Goal: Information Seeking & Learning: Learn about a topic

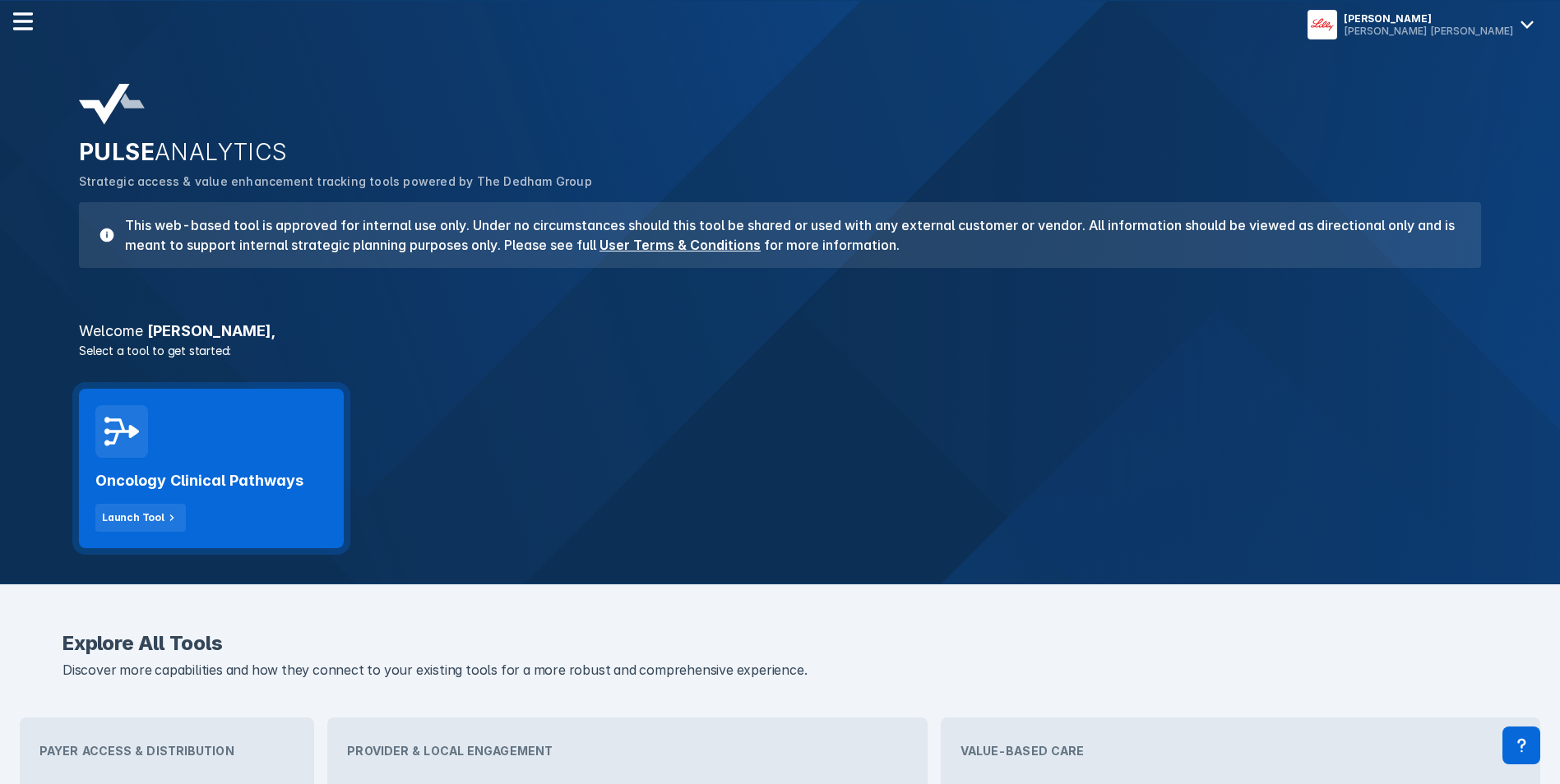
click at [203, 461] on div "Oncology Clinical Pathways Launch Tool" at bounding box center [212, 495] width 232 height 74
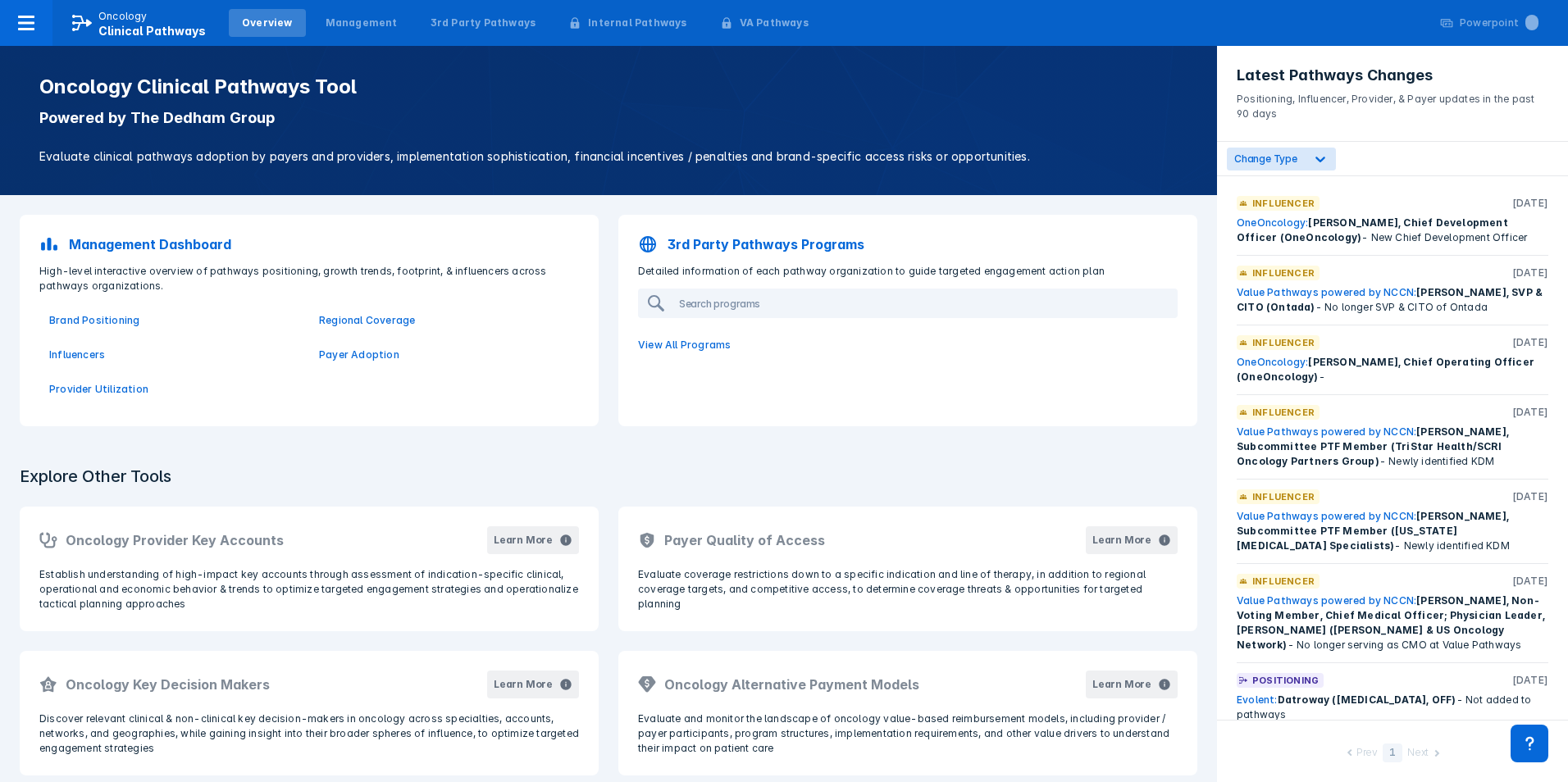
click at [284, 22] on div "Overview" at bounding box center [267, 23] width 77 height 28
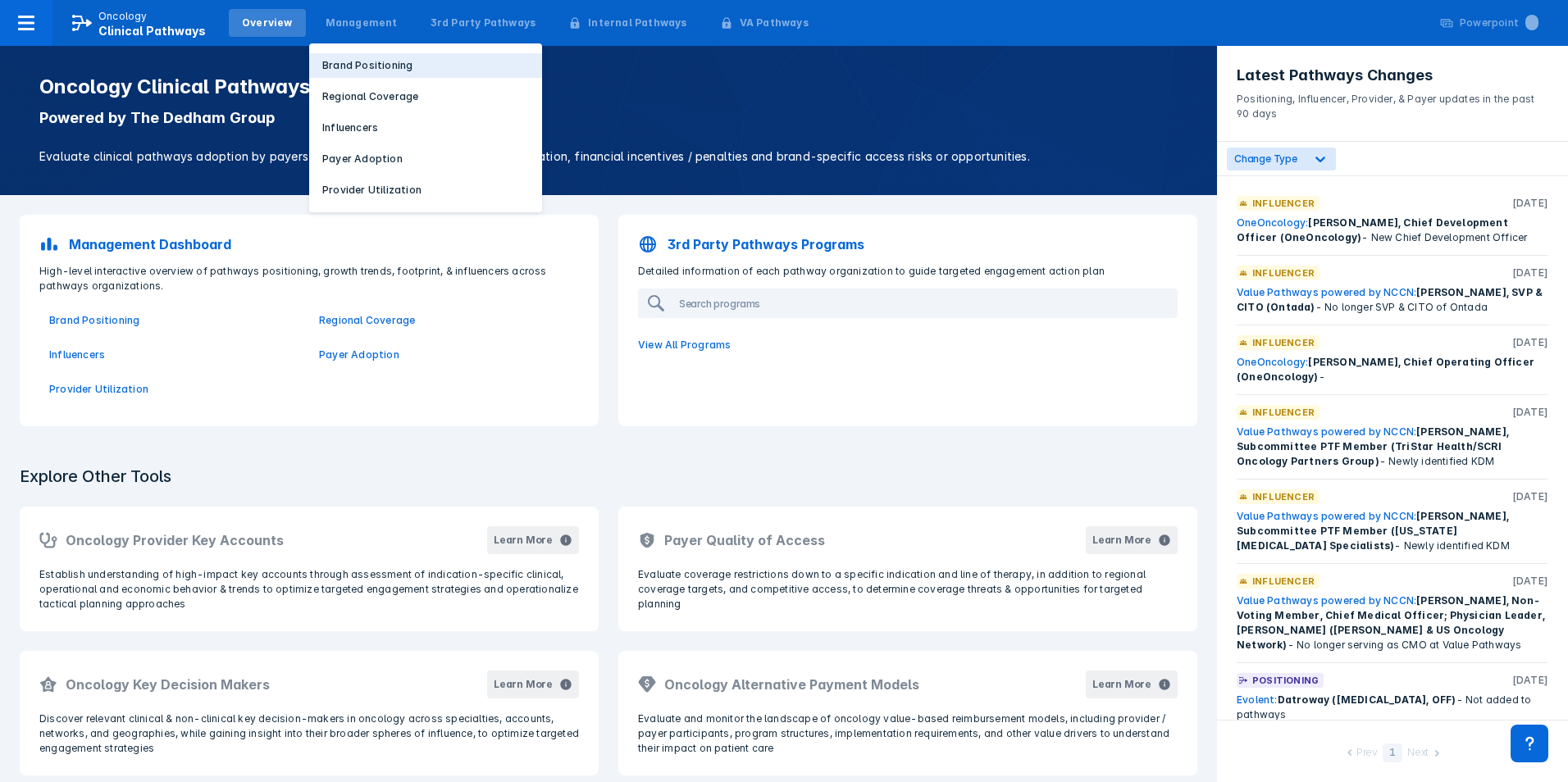
click at [348, 69] on p "Brand Positioning" at bounding box center [368, 65] width 90 height 14
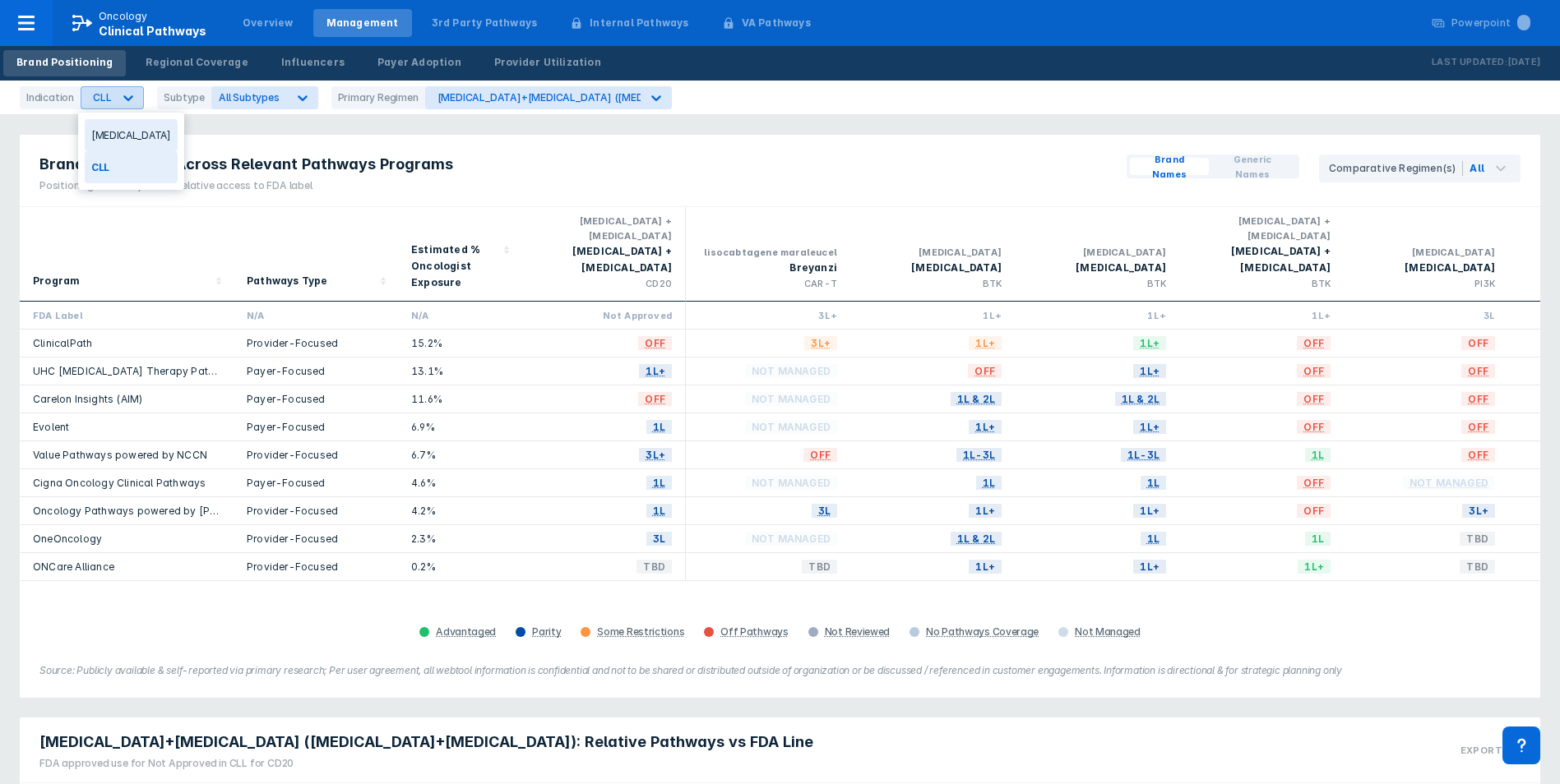
click at [102, 101] on div "CLL" at bounding box center [102, 97] width 18 height 12
click at [106, 138] on div "[MEDICAL_DATA]" at bounding box center [131, 136] width 93 height 32
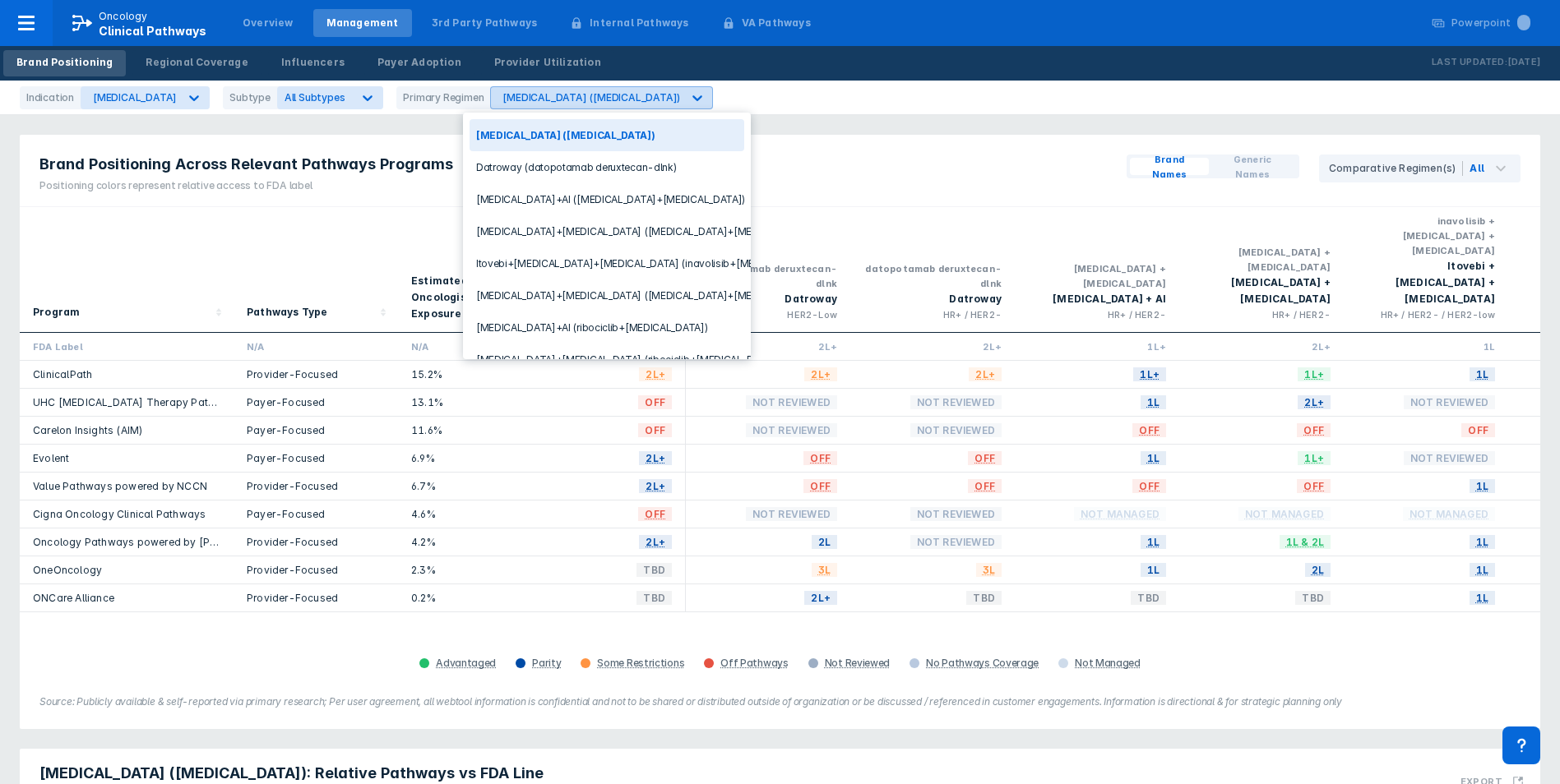
click at [563, 102] on div "[MEDICAL_DATA] ([MEDICAL_DATA])" at bounding box center [591, 97] width 178 height 12
click at [563, 95] on div "[MEDICAL_DATA] ([MEDICAL_DATA])" at bounding box center [591, 97] width 178 height 12
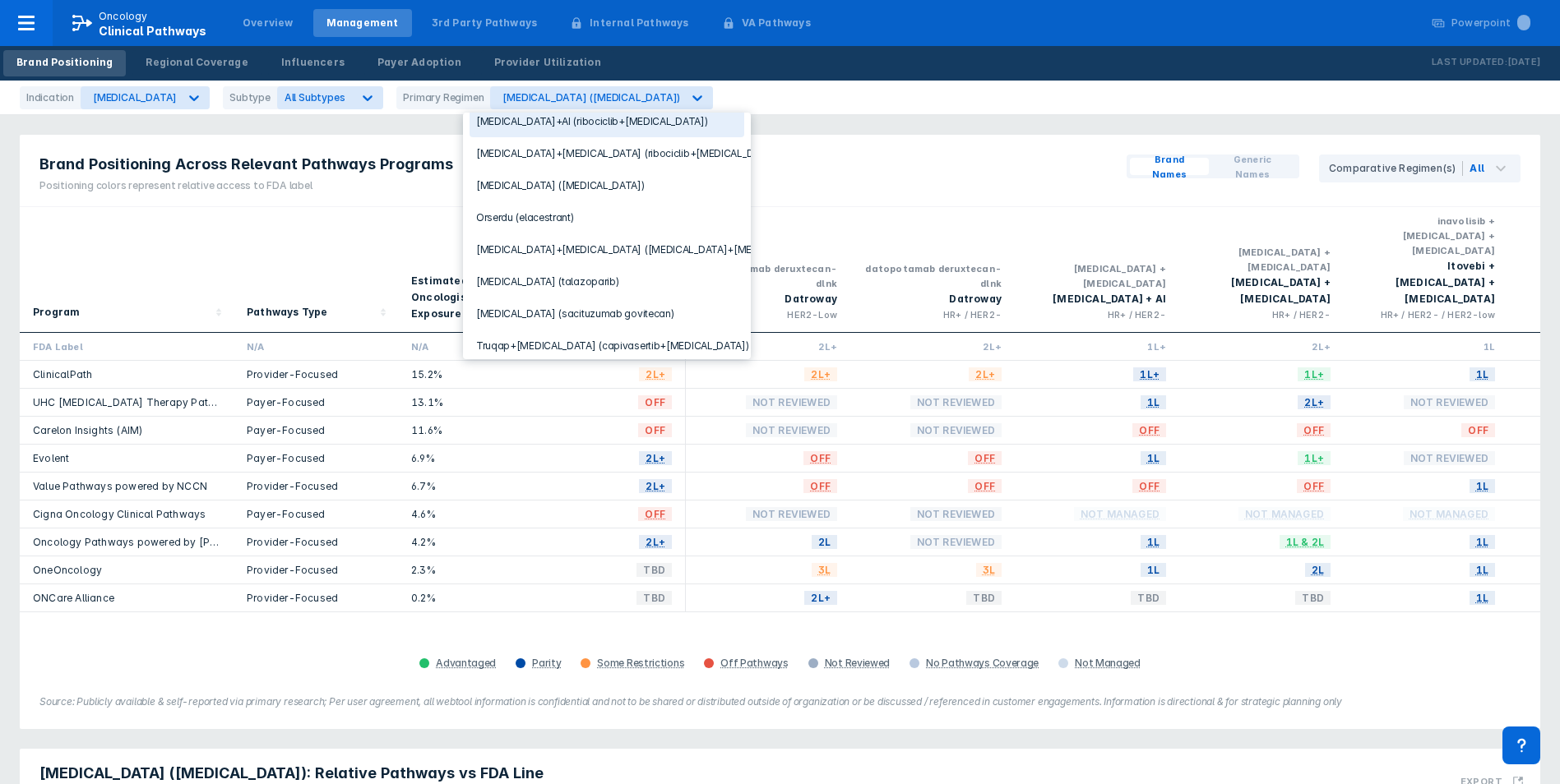
scroll to position [324, 0]
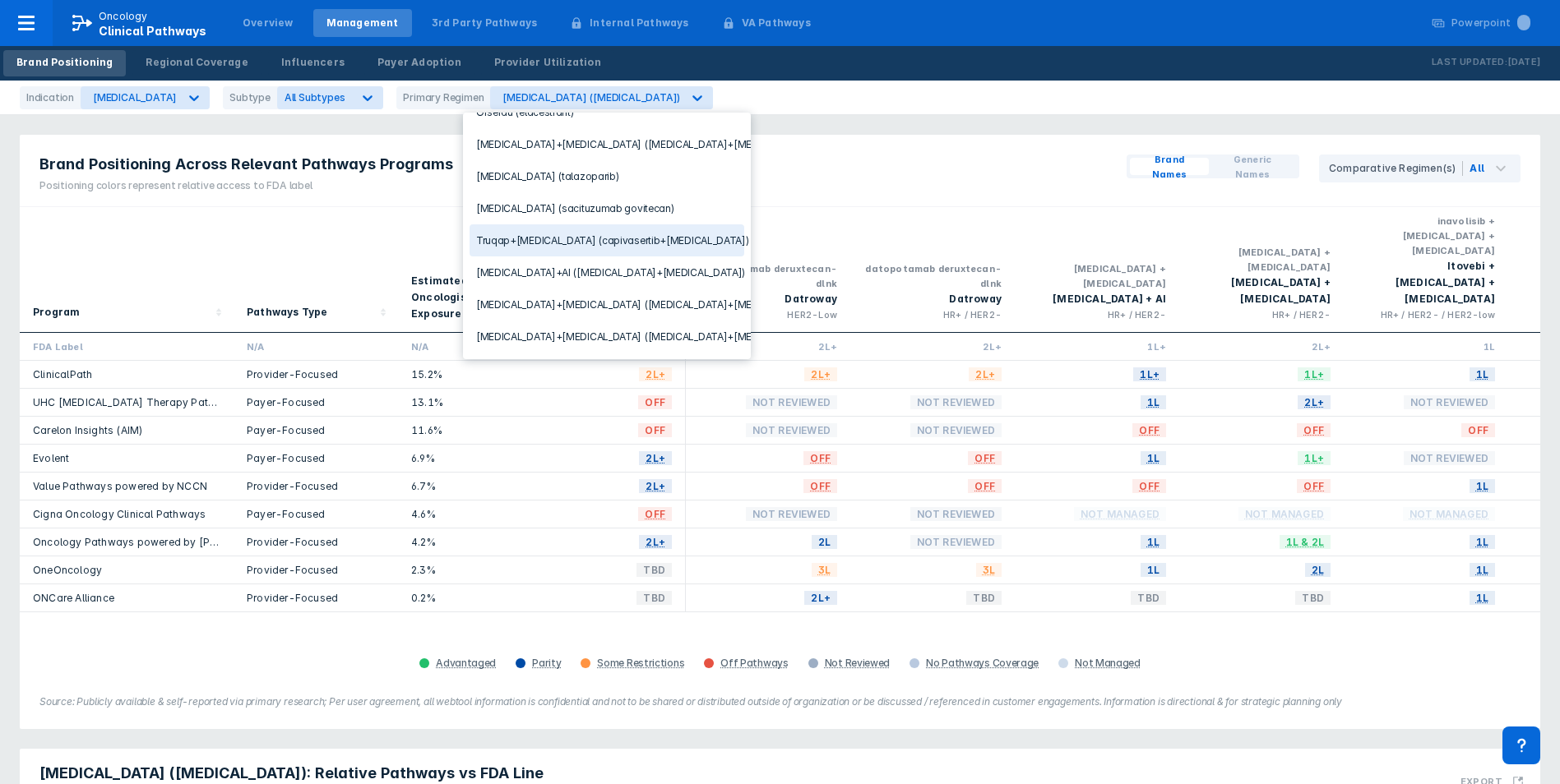
click at [399, 230] on div "Estimated % Oncologist Exposure" at bounding box center [459, 270] width 124 height 125
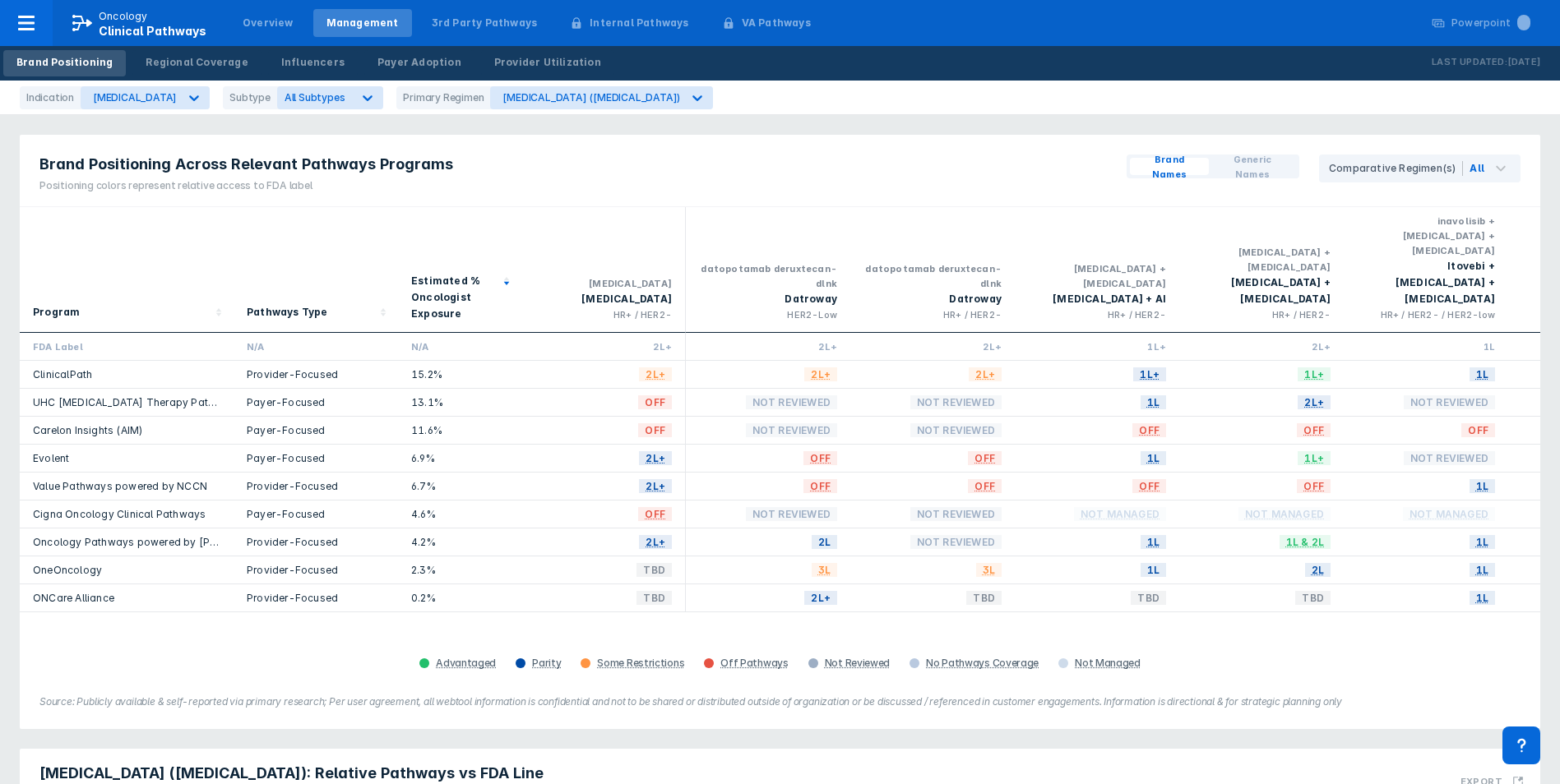
click at [527, 170] on div "Brand Positioning Across Relevant Pathways Programs Positioning colors represen…" at bounding box center [780, 171] width 1521 height 73
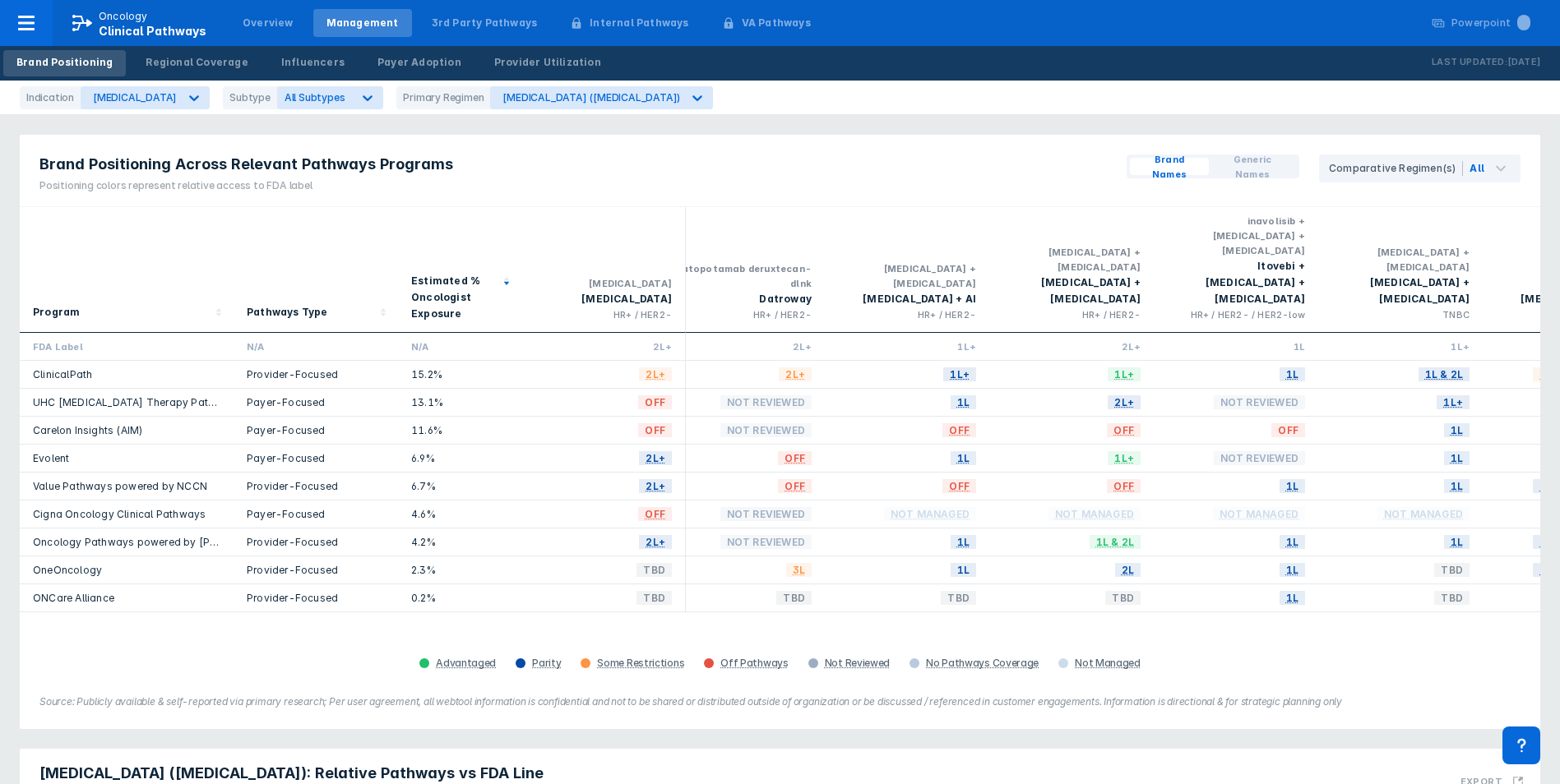
scroll to position [0, 10]
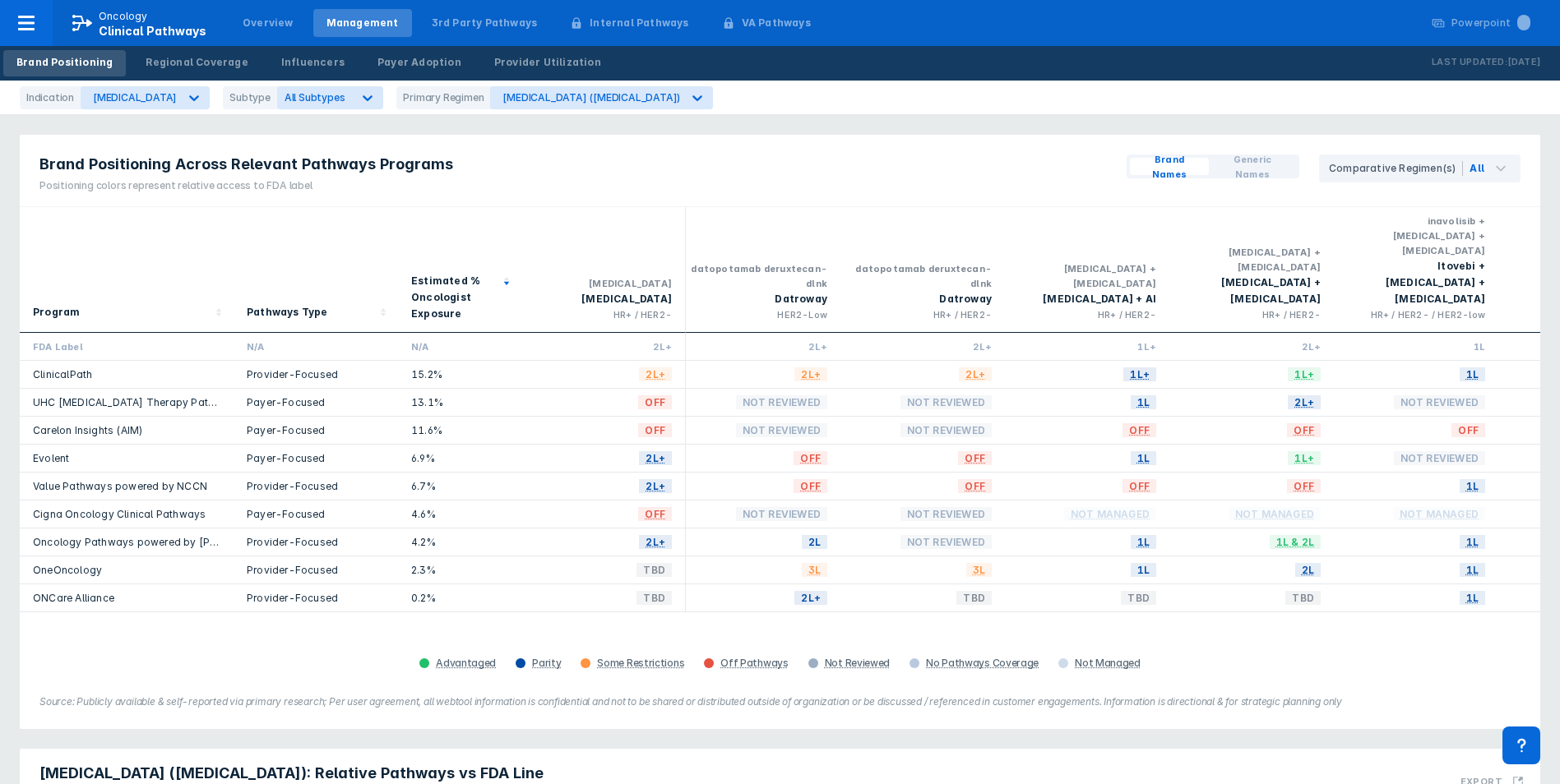
drag, startPoint x: 410, startPoint y: 599, endPoint x: 399, endPoint y: 599, distance: 11.0
click at [400, 599] on div "Program Pathways Type Estimated % Oncologist Exposure [MEDICAL_DATA] [MEDICAL_D…" at bounding box center [780, 441] width 1521 height 467
drag, startPoint x: 399, startPoint y: 599, endPoint x: 573, endPoint y: 620, distance: 175.3
click at [573, 620] on div "Program Pathways Type Estimated % Oncologist Exposure [MEDICAL_DATA] [MEDICAL_D…" at bounding box center [780, 441] width 1521 height 467
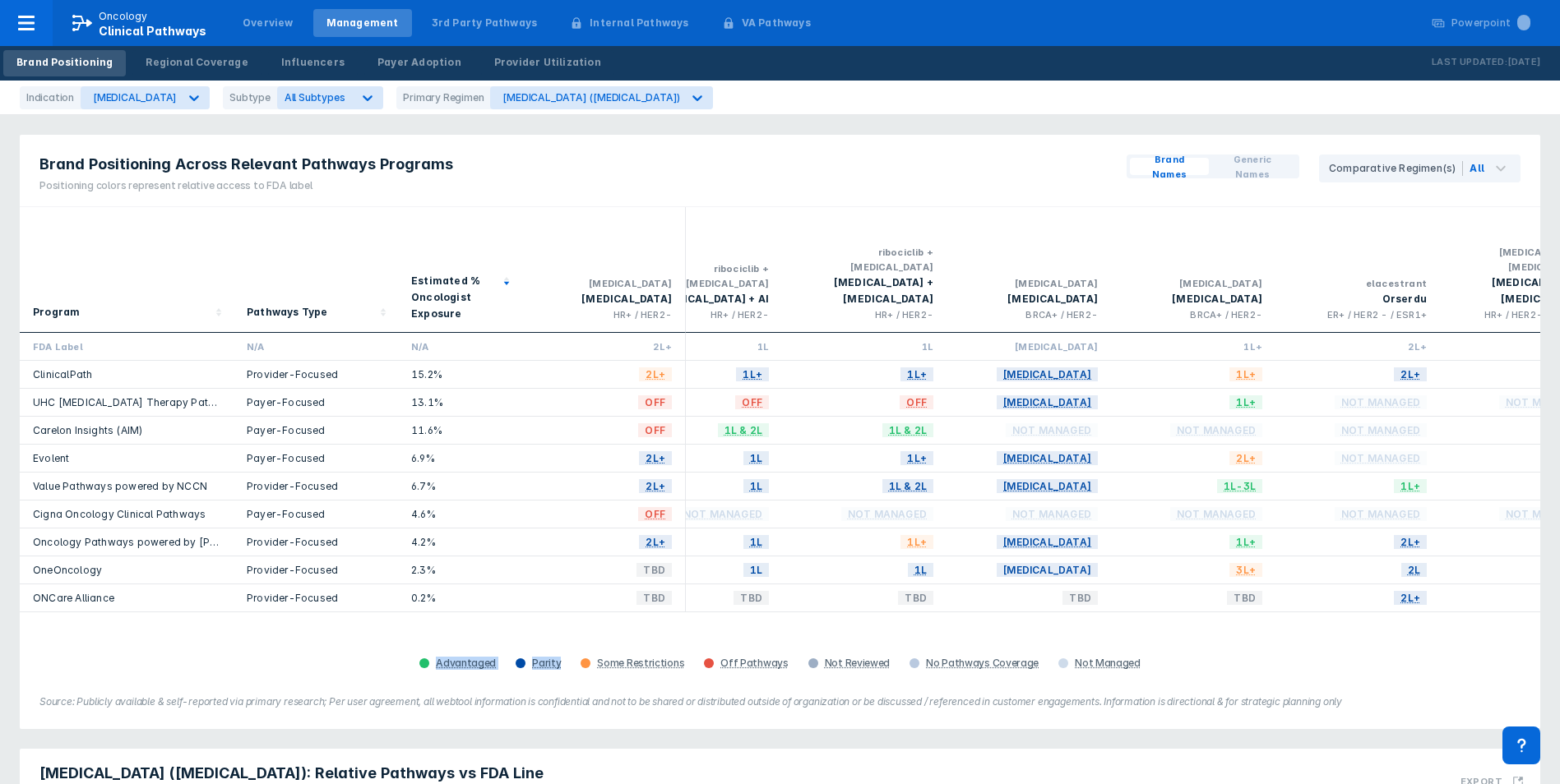
scroll to position [0, 1226]
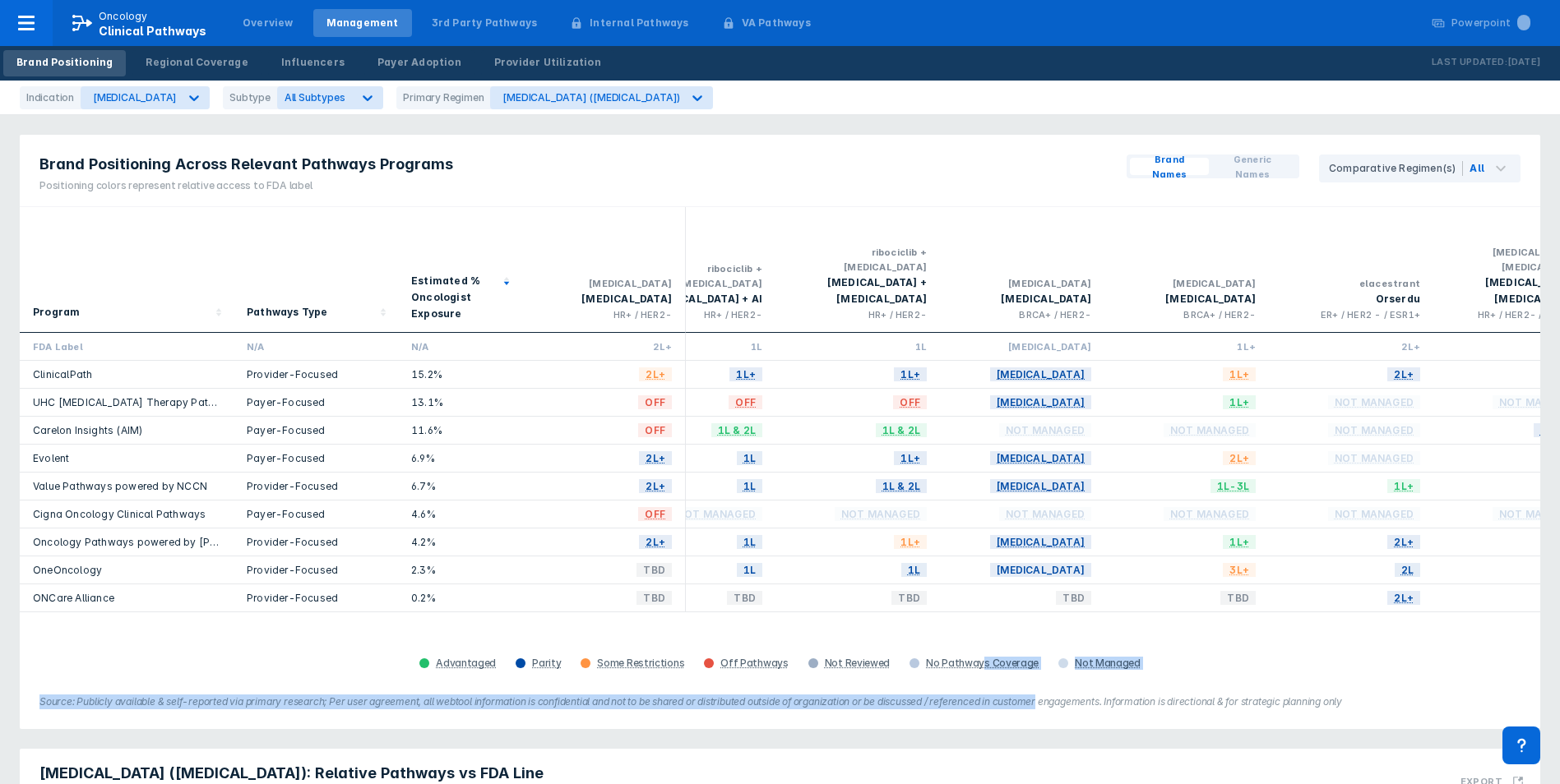
drag, startPoint x: 980, startPoint y: 655, endPoint x: 1068, endPoint y: 667, distance: 88.8
click at [1051, 665] on div "Brand Positioning Across Relevant Pathways Programs Positioning colors represen…" at bounding box center [780, 432] width 1521 height 595
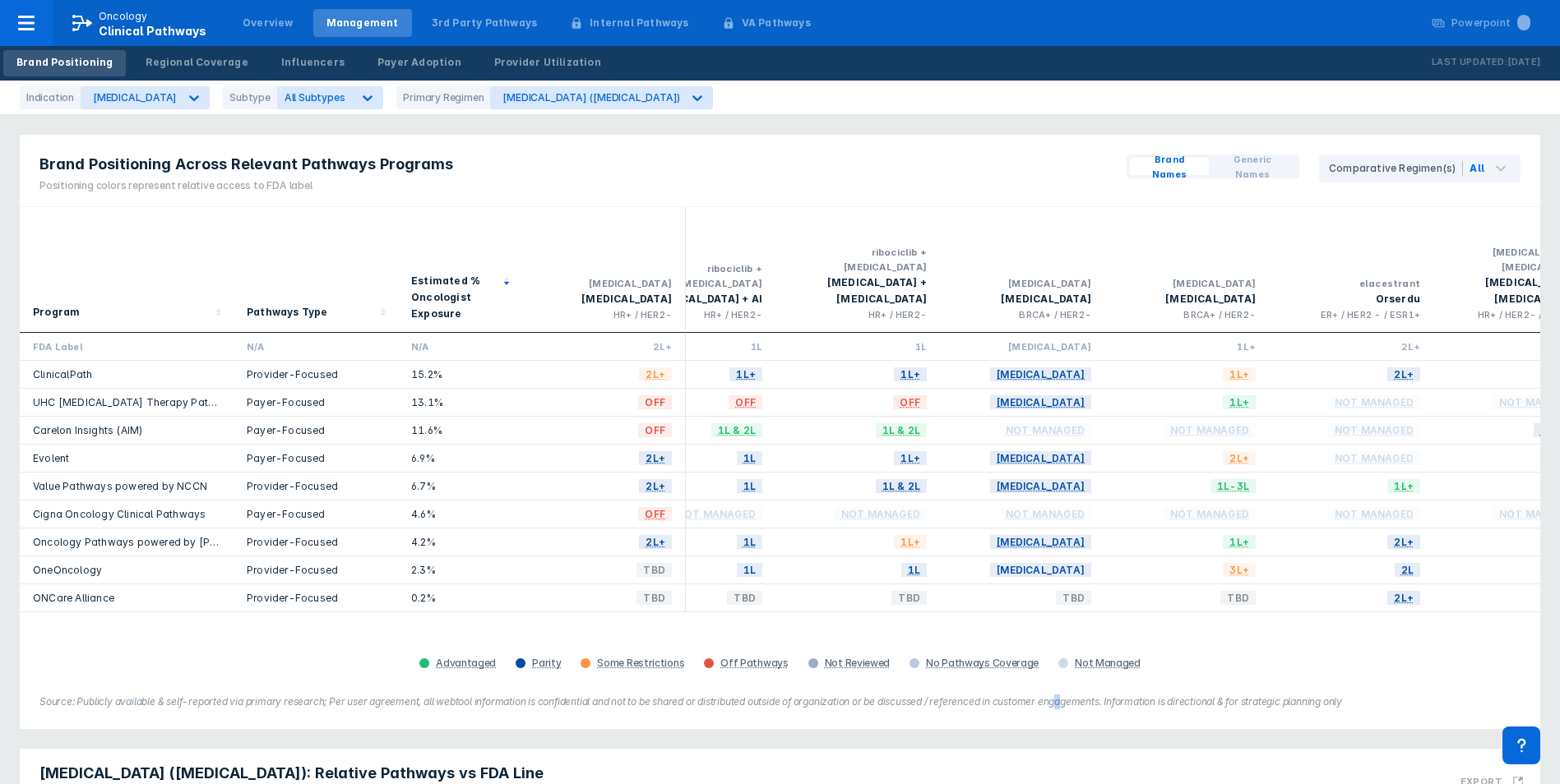
click at [1068, 667] on div "Brand Positioning Across Relevant Pathways Programs Positioning colors represen…" at bounding box center [780, 432] width 1521 height 595
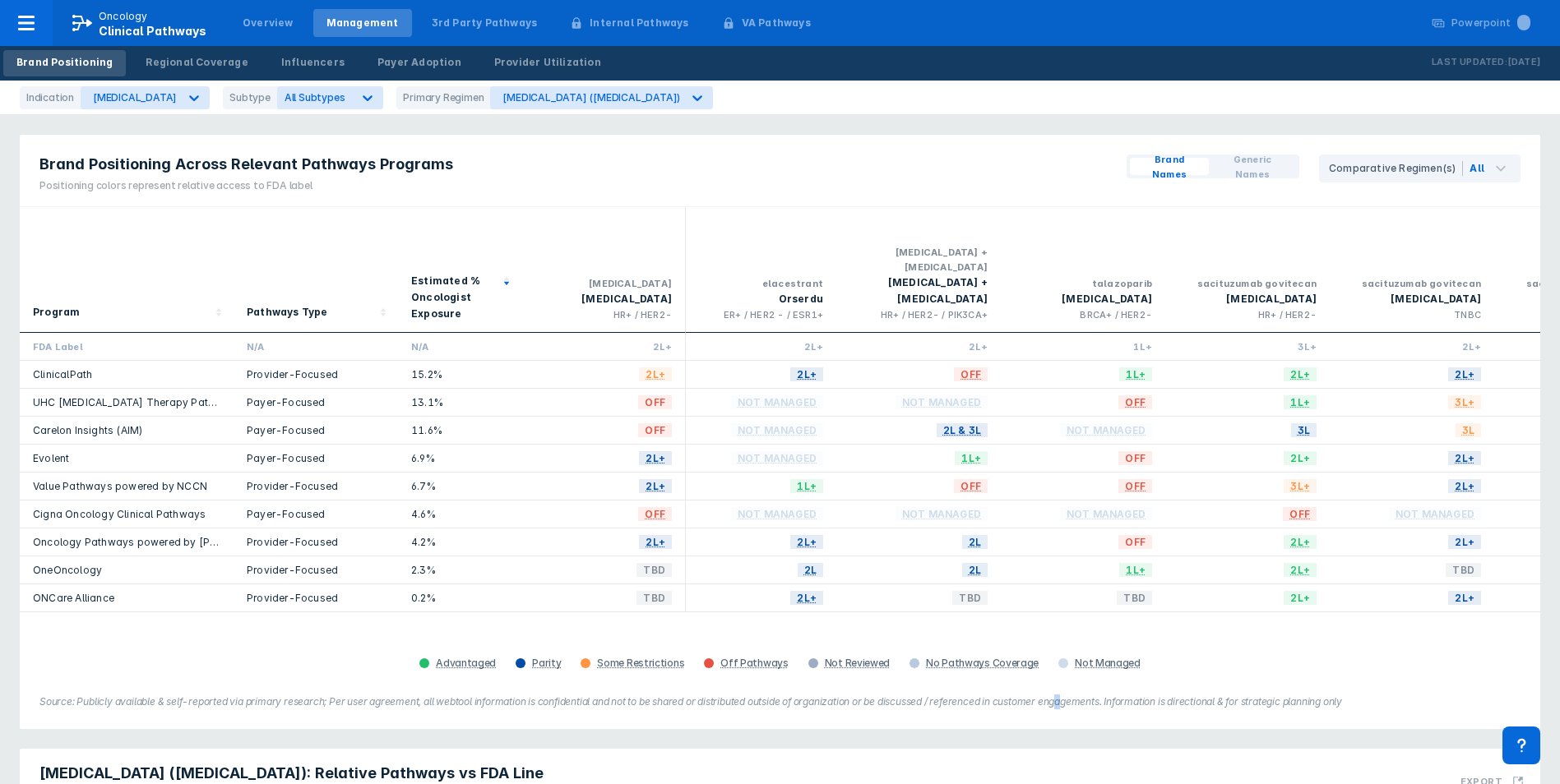
scroll to position [0, 1813]
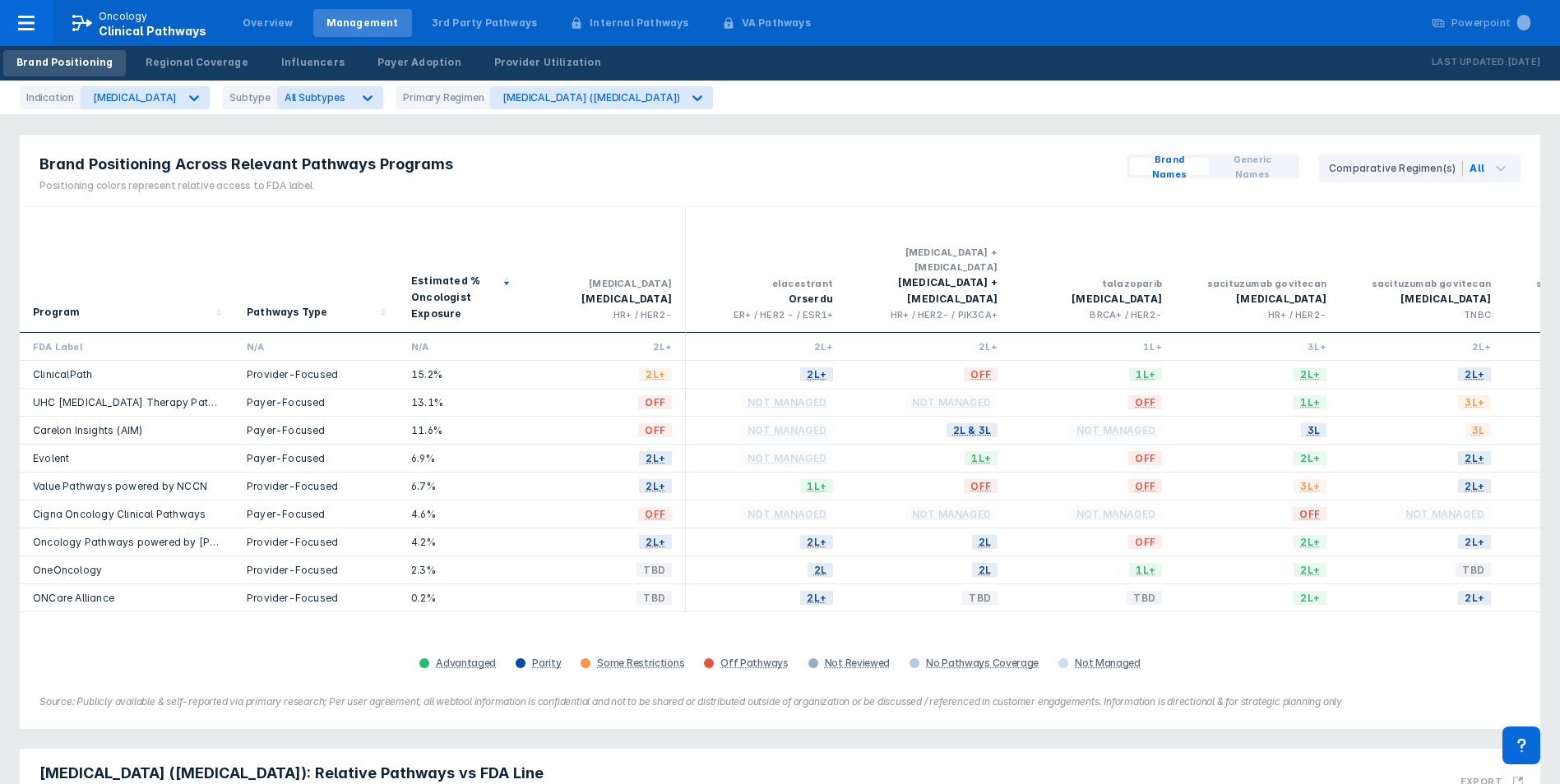
click at [700, 584] on div "2L+" at bounding box center [764, 598] width 165 height 28
drag, startPoint x: 700, startPoint y: 577, endPoint x: 645, endPoint y: 578, distance: 55.0
click at [645, 584] on div "ONCare Alliance Provider-Focused 0.2% TBD 2L+ [PERSON_NAME] TBD 1L [PERSON_NAME…" at bounding box center [348, 598] width 4285 height 28
click at [645, 584] on div "TBD" at bounding box center [603, 598] width 165 height 28
drag, startPoint x: 744, startPoint y: 578, endPoint x: 704, endPoint y: 574, distance: 40.2
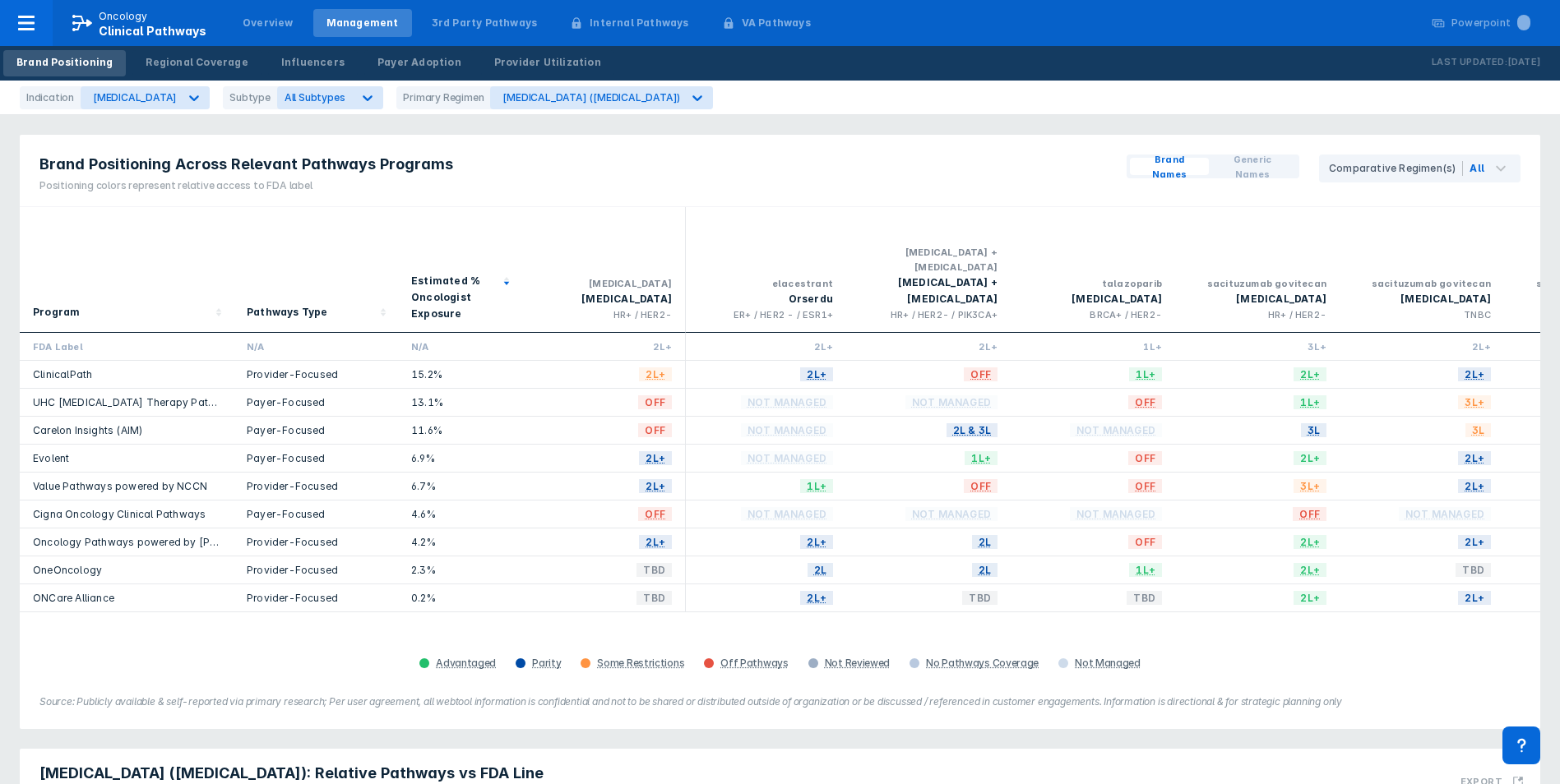
click at [704, 584] on div "2L+" at bounding box center [764, 598] width 165 height 28
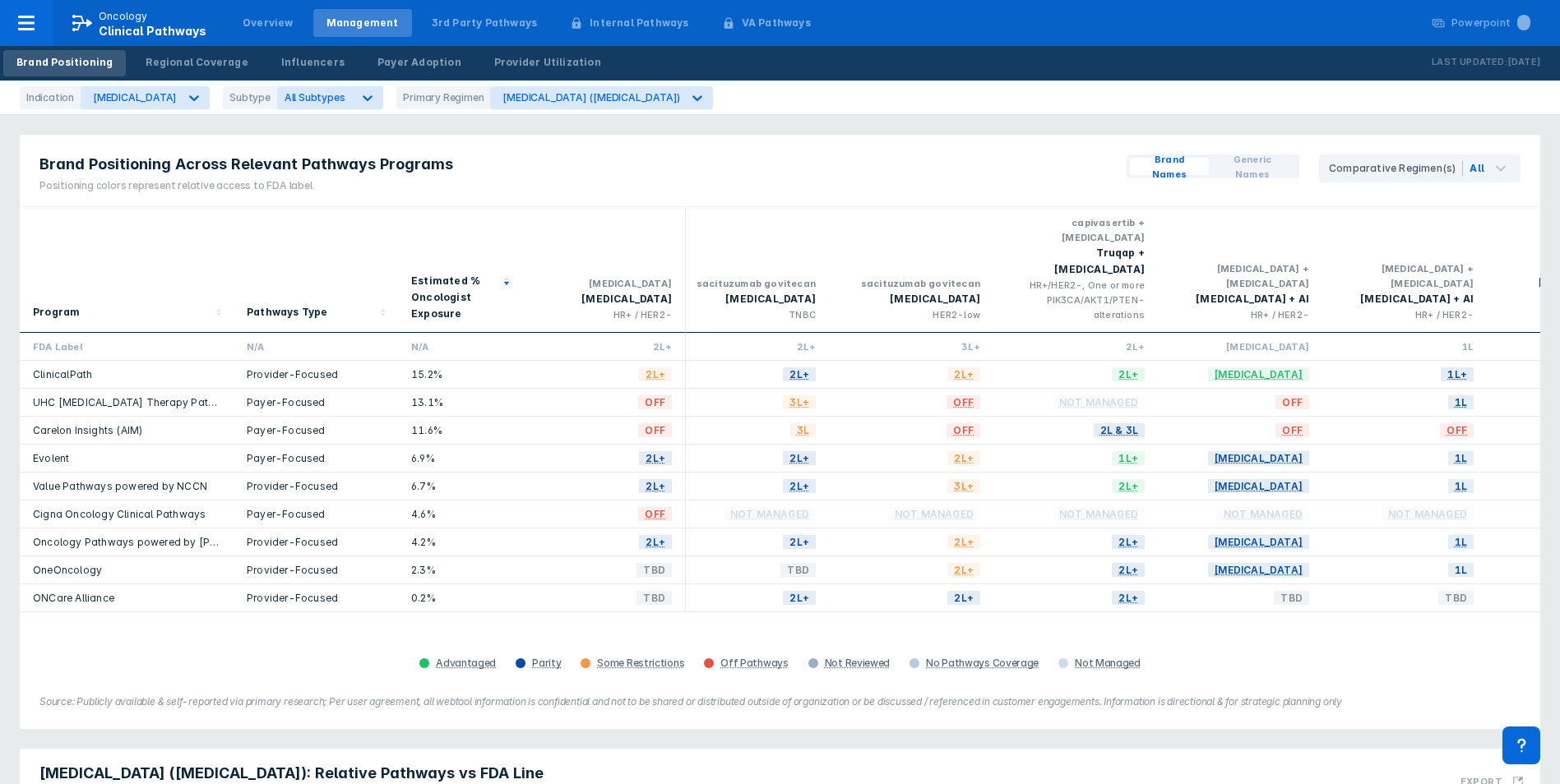
scroll to position [0, 2764]
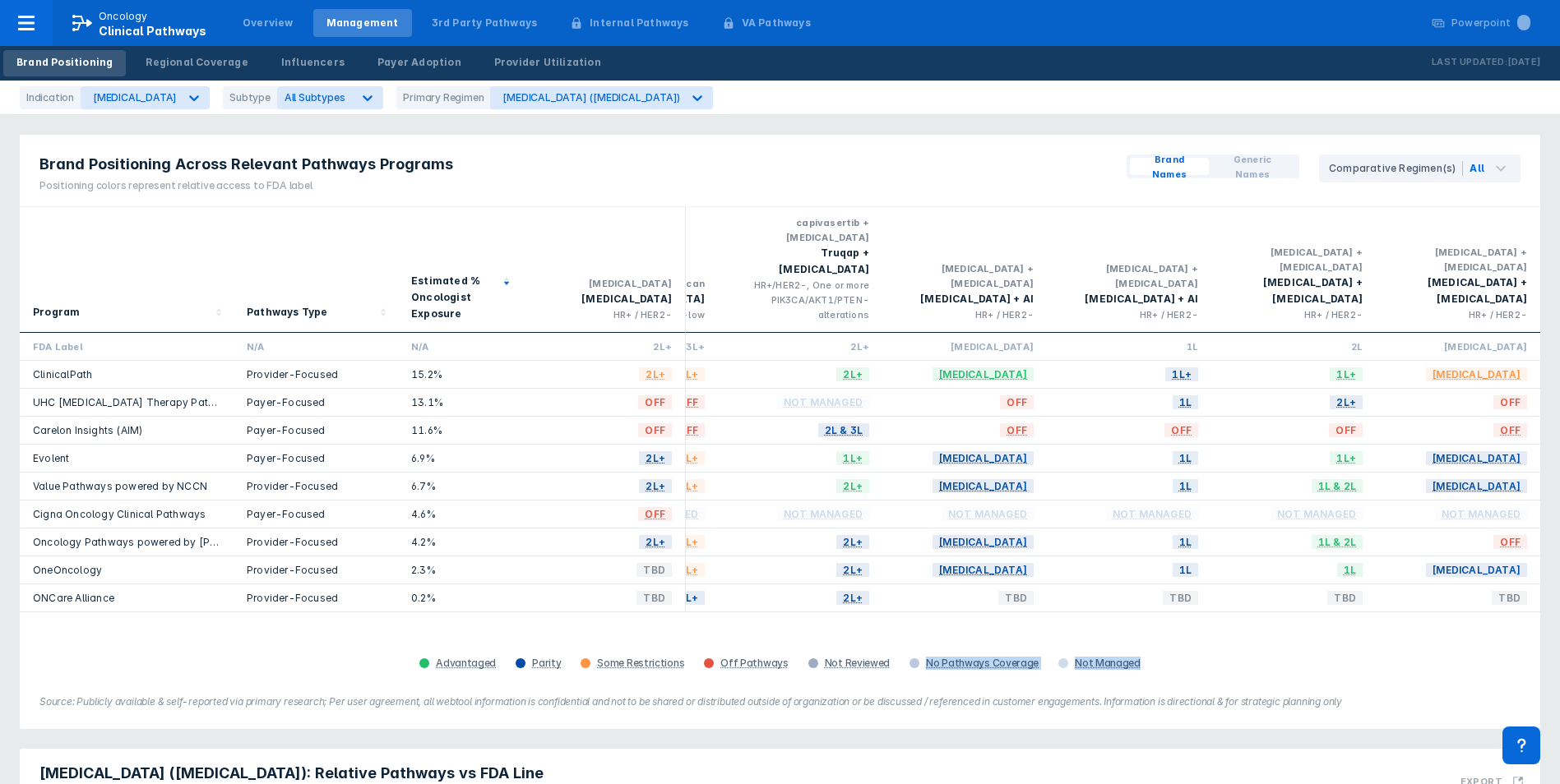
drag, startPoint x: 1151, startPoint y: 609, endPoint x: 839, endPoint y: 588, distance: 312.7
click at [851, 589] on div "Program Pathways Type Estimated % Oncologist Exposure [MEDICAL_DATA] [MEDICAL_D…" at bounding box center [780, 441] width 1521 height 467
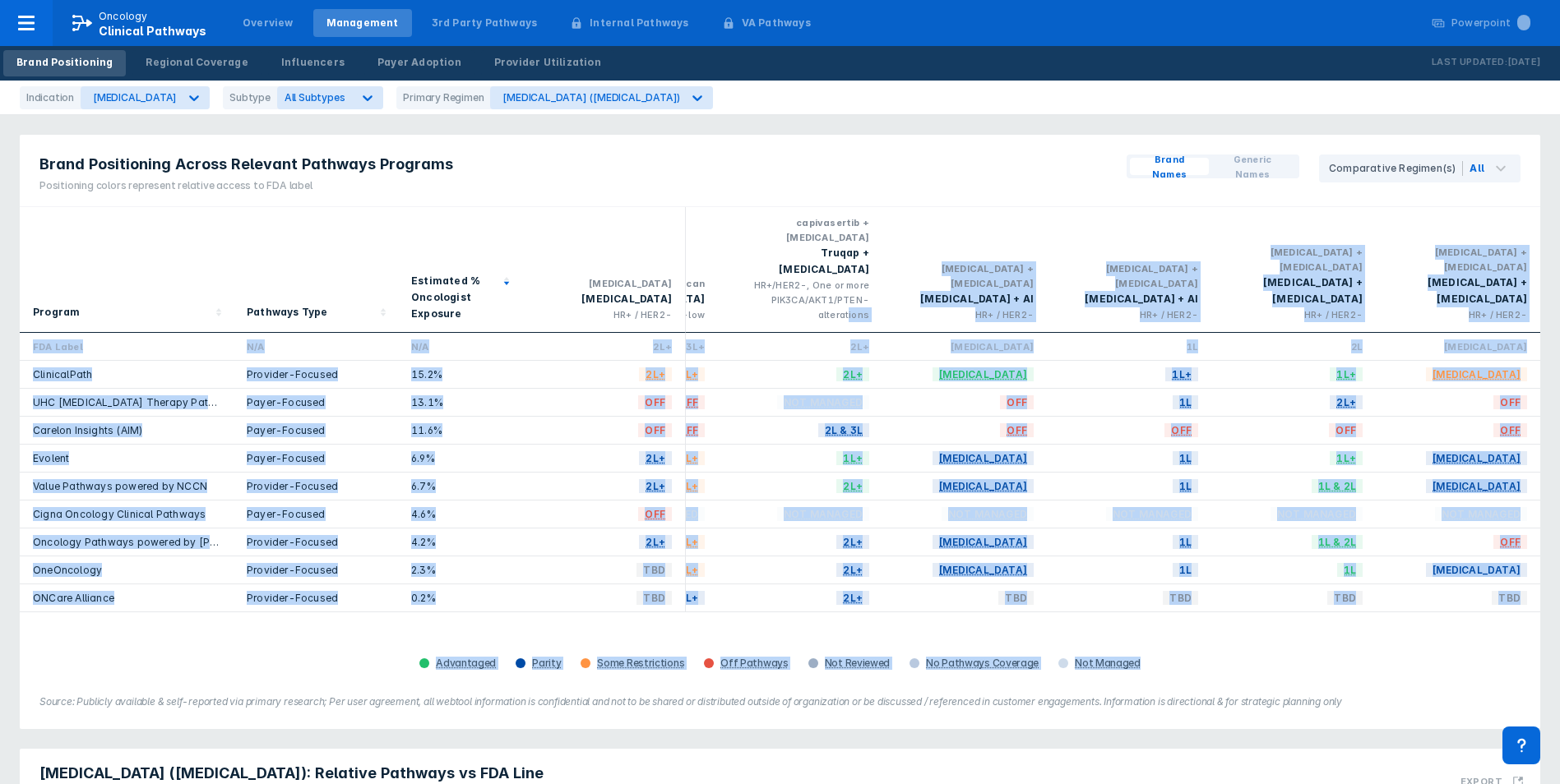
scroll to position [0, 1435]
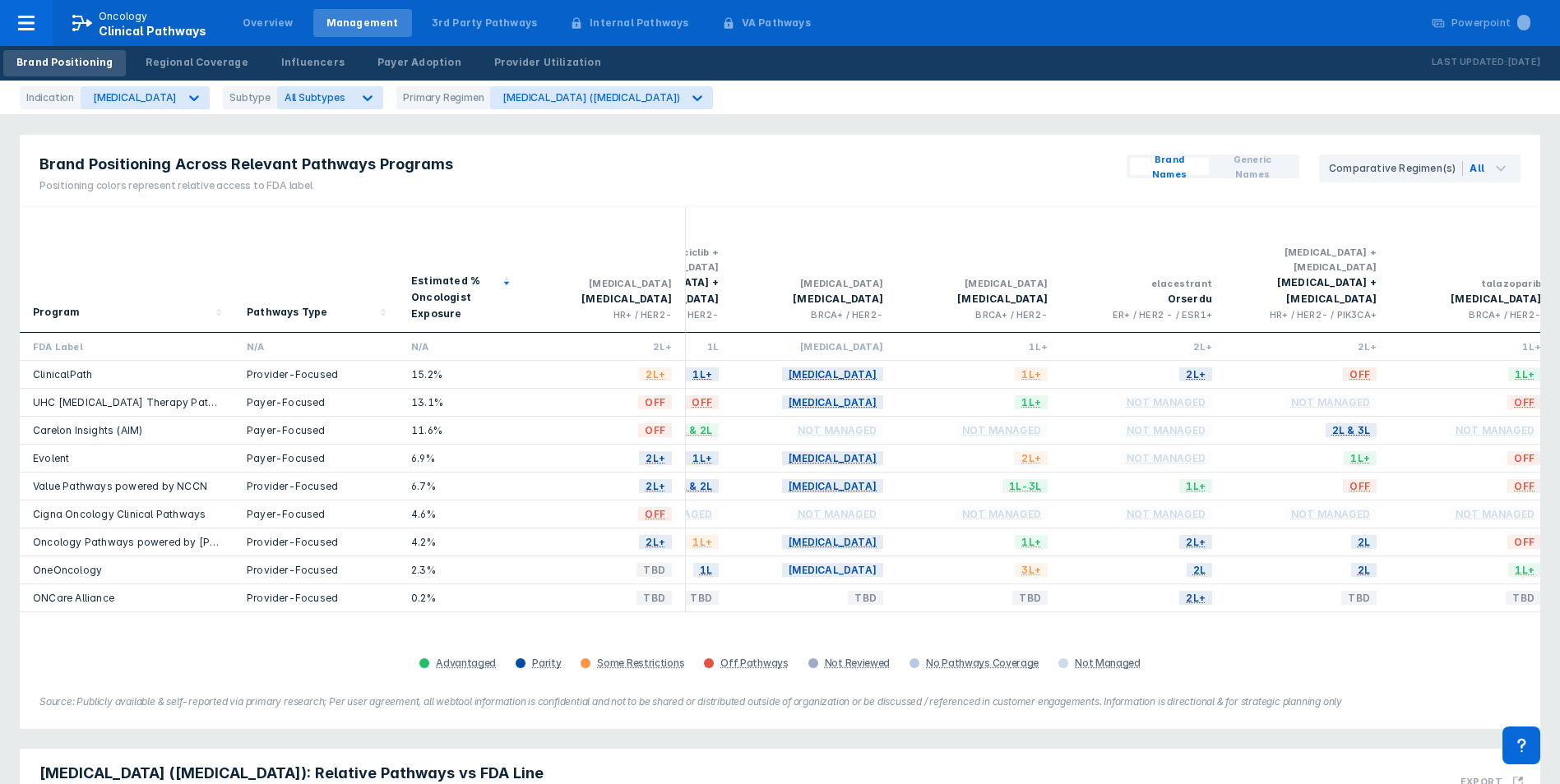
click at [777, 206] on div "Brand Positioning Across Relevant Pathways Programs Positioning colors represen…" at bounding box center [780, 171] width 1521 height 73
